Goal: Check status: Check status

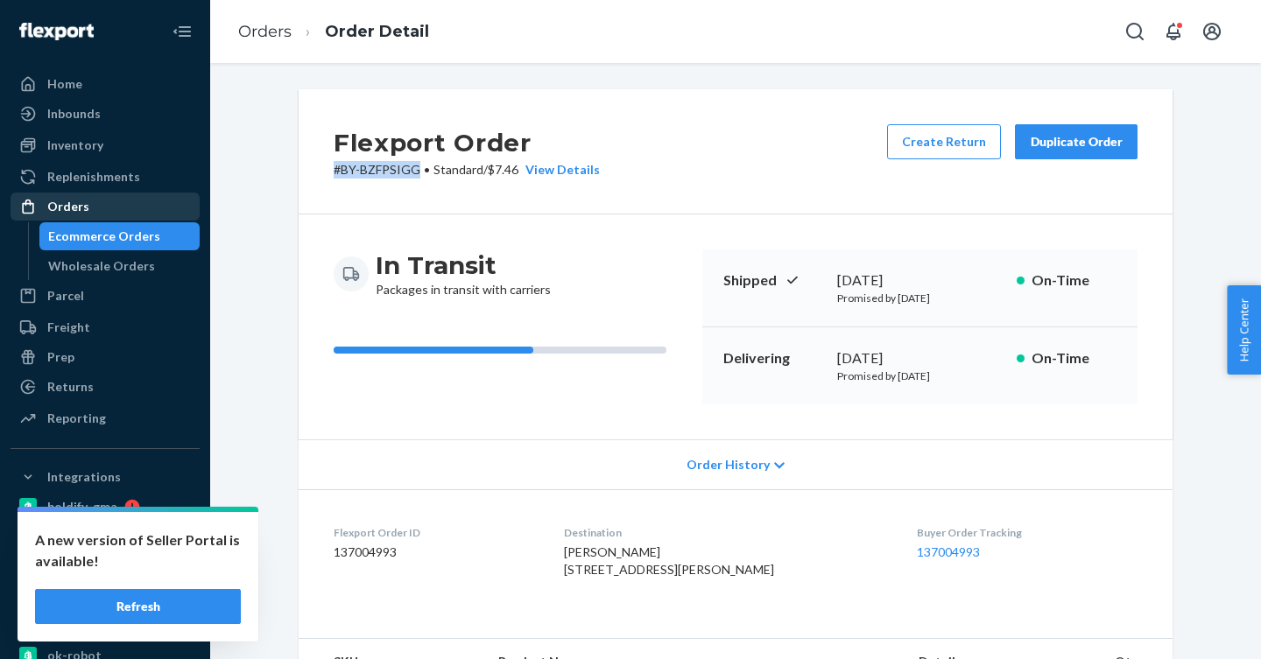
scroll to position [252, 0]
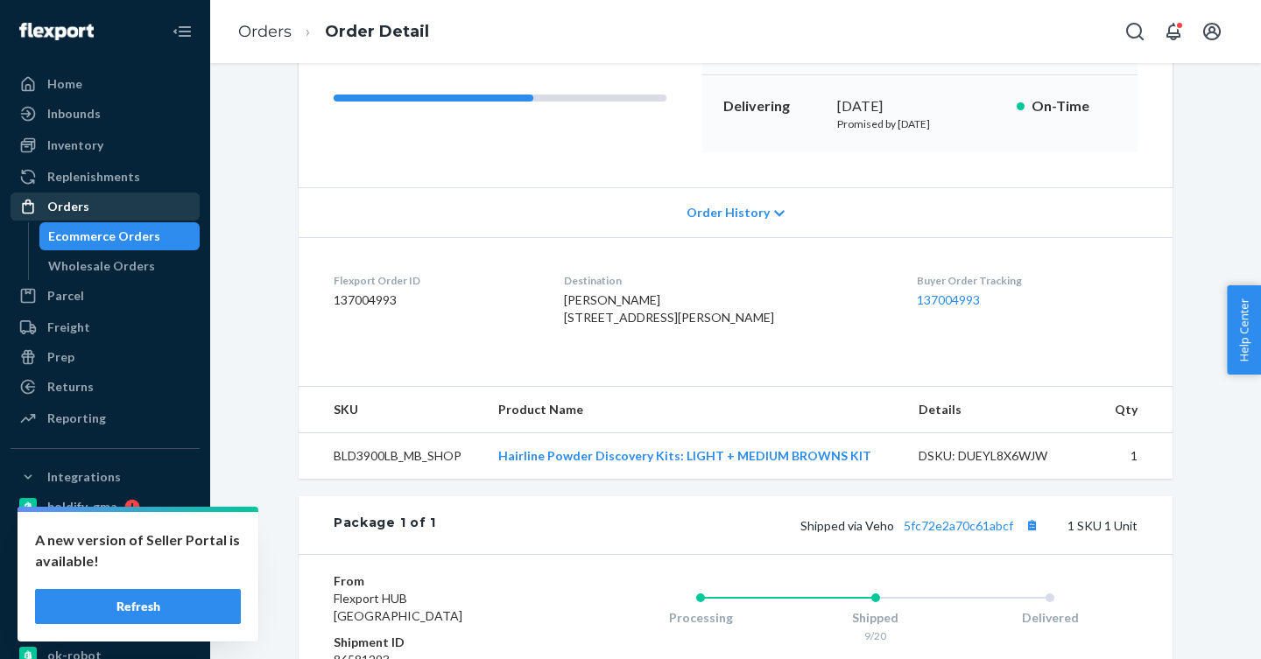
click at [70, 204] on div "Orders" at bounding box center [68, 207] width 42 height 18
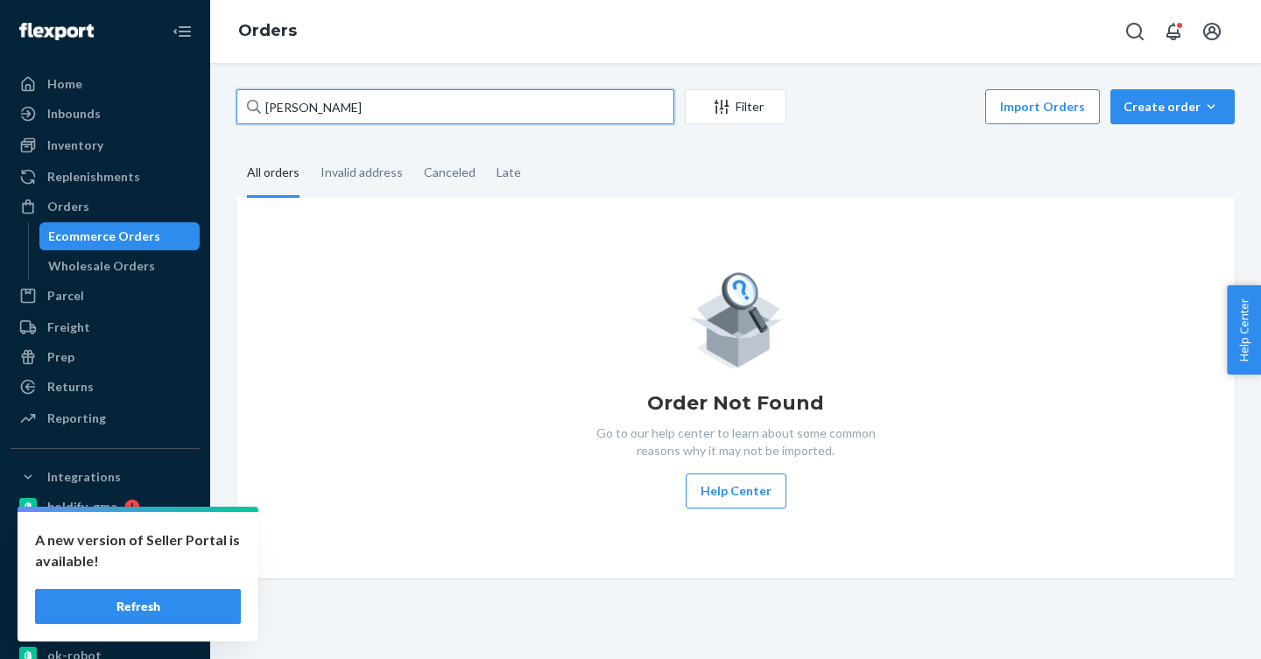
drag, startPoint x: 359, startPoint y: 113, endPoint x: 228, endPoint y: 109, distance: 131.4
click at [228, 109] on div "[PERSON_NAME] Filter Import Orders Create order Ecommerce order Removal order A…" at bounding box center [735, 334] width 1025 height 490
paste input "[PERSON_NAME]"
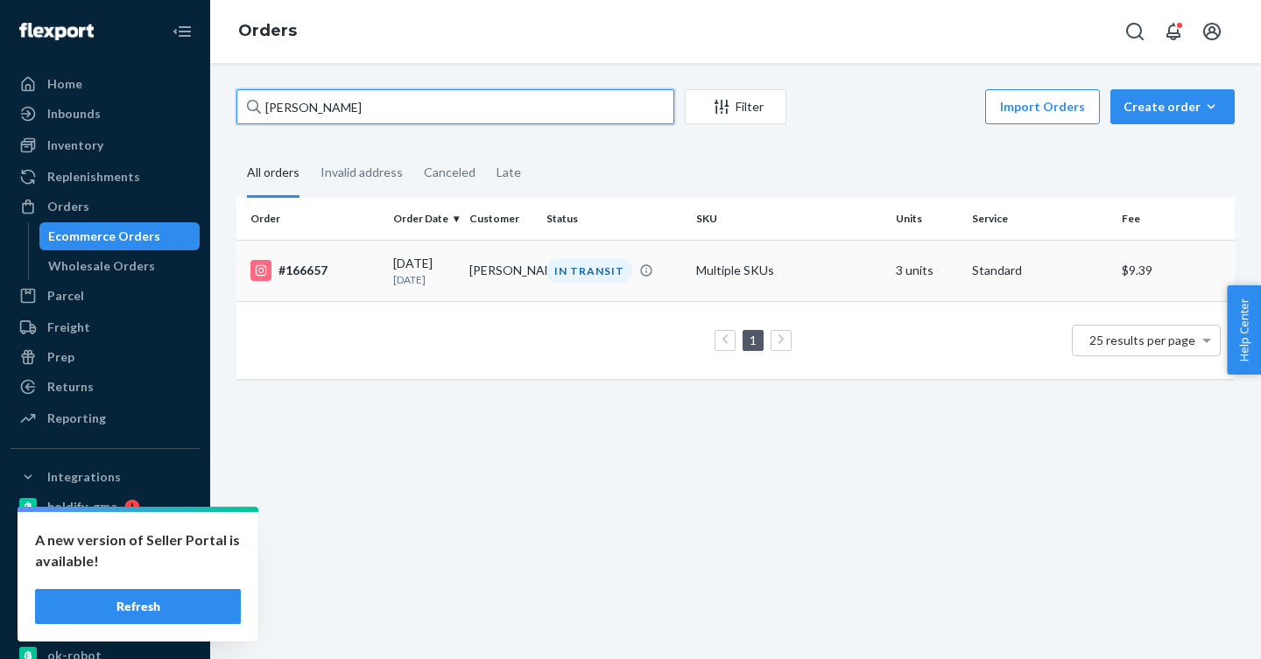
type input "[PERSON_NAME]"
click at [321, 268] on div "#166657" at bounding box center [314, 270] width 129 height 21
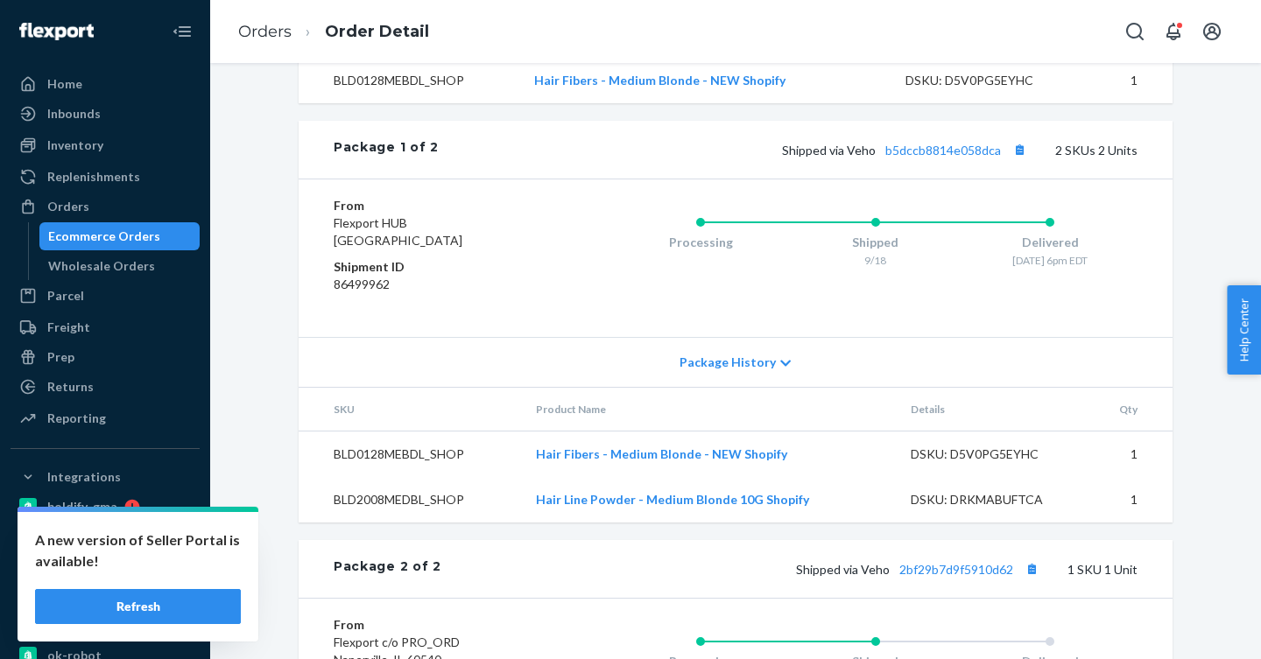
scroll to position [1076, 0]
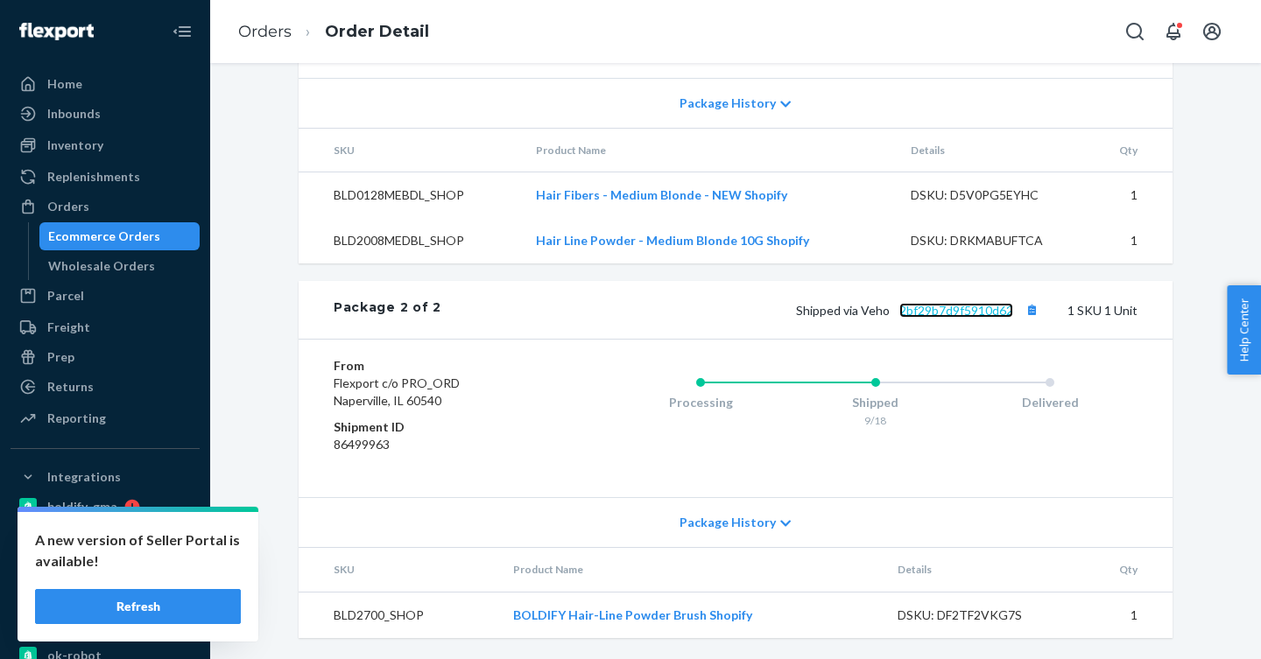
click at [984, 313] on link "2bf29b7d9f5910d62" at bounding box center [956, 310] width 114 height 15
